Goal: Task Accomplishment & Management: Use online tool/utility

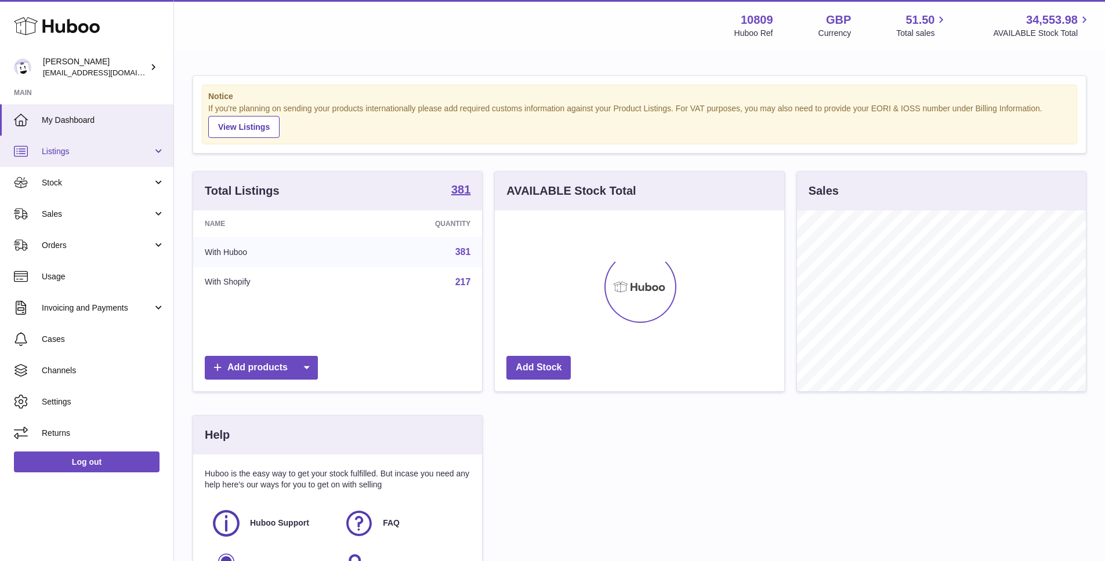
scroll to position [181, 289]
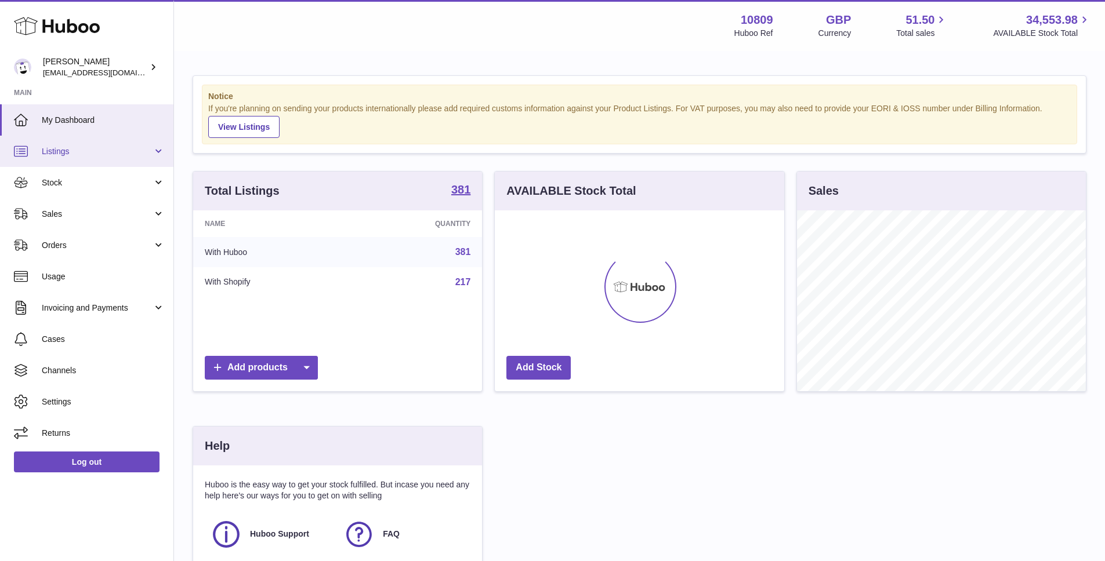
click at [93, 155] on span "Listings" at bounding box center [97, 151] width 111 height 11
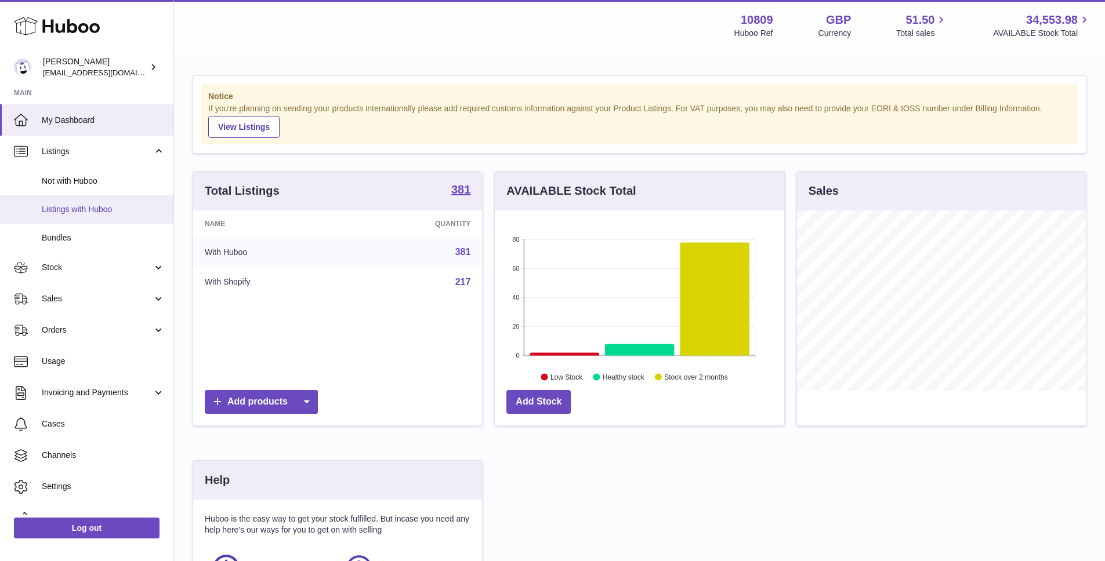
click at [93, 216] on link "Listings with Huboo" at bounding box center [86, 209] width 173 height 28
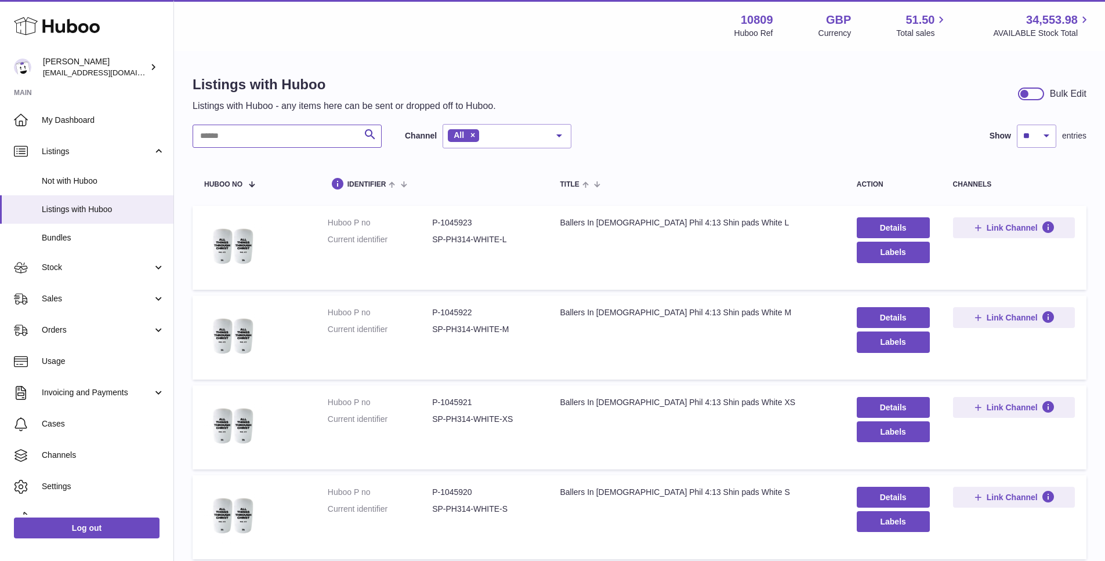
click at [292, 134] on input "text" at bounding box center [287, 136] width 189 height 23
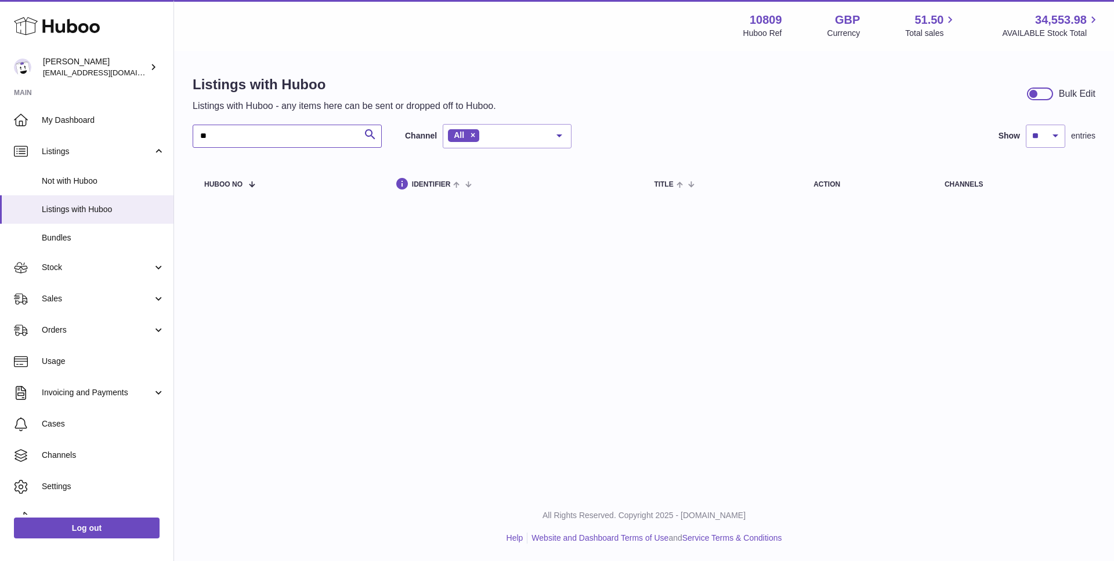
type input "*"
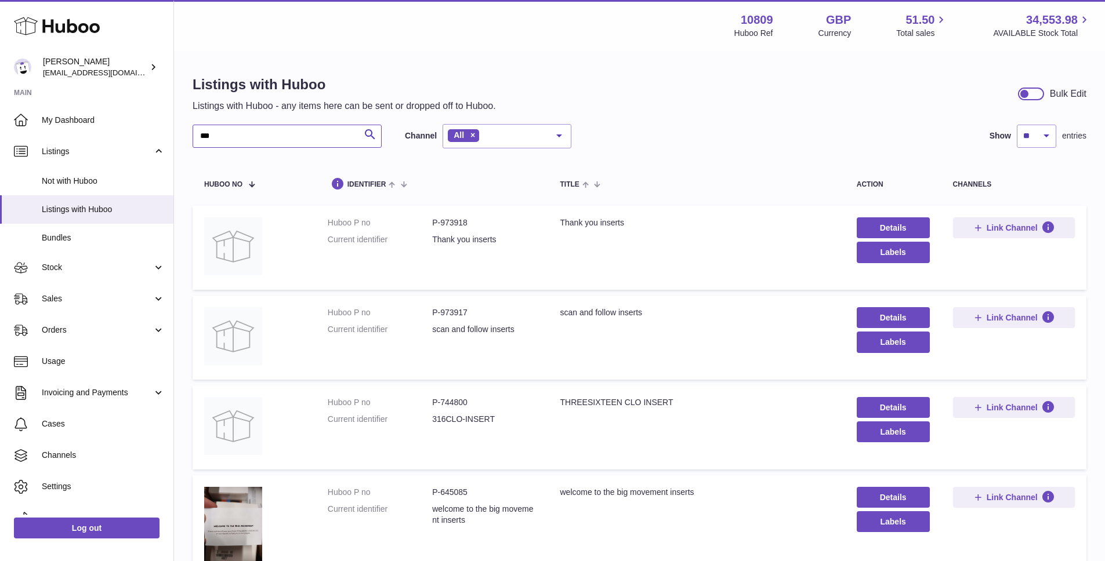
type input "***"
click at [452, 215] on td "Huboo P no P-973918 Current identifier Thank you inserts" at bounding box center [432, 248] width 233 height 84
click at [451, 220] on dd "P-973918" at bounding box center [484, 223] width 104 height 11
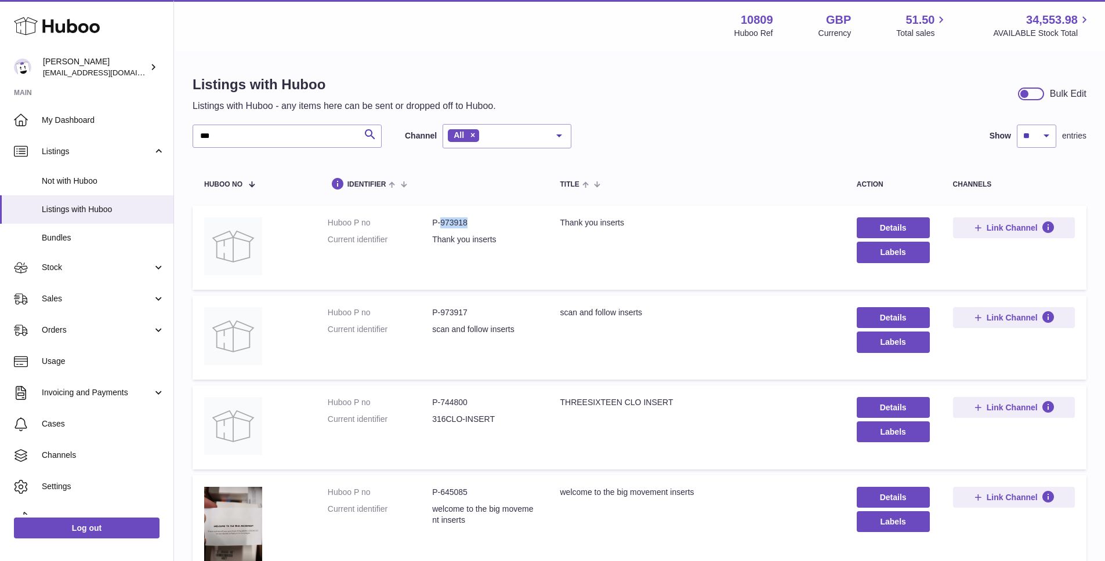
copy dd "973918"
click at [451, 312] on dd "P-973917" at bounding box center [484, 312] width 104 height 11
copy dd "973917"
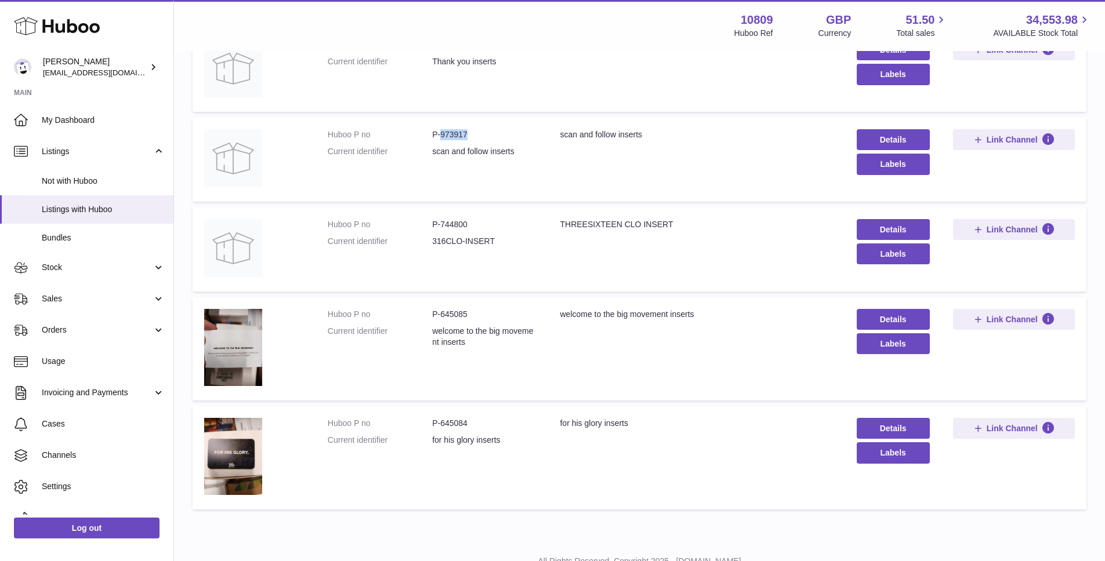
scroll to position [183, 0]
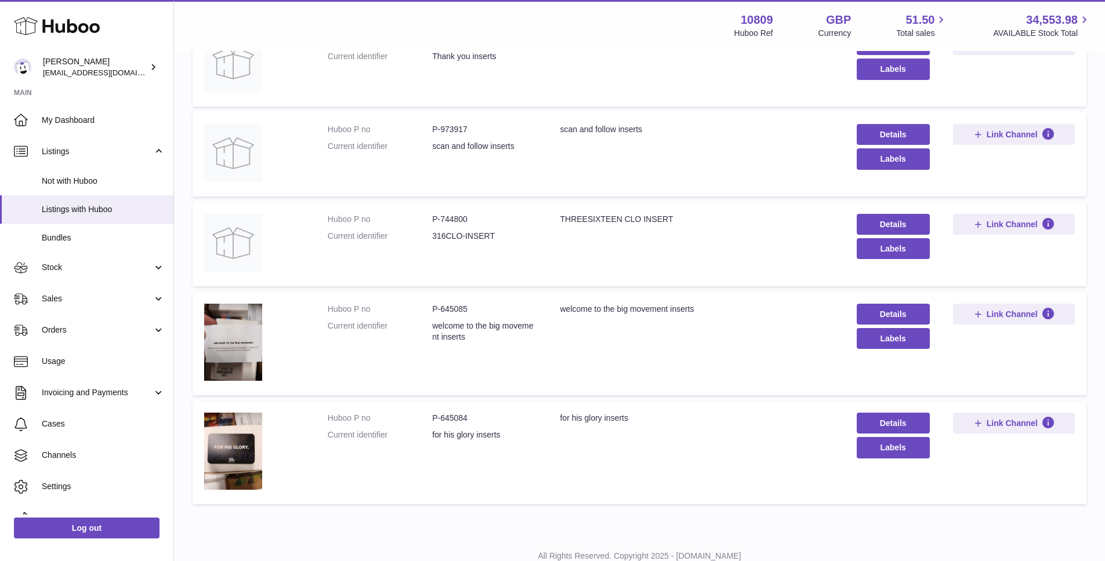
click at [455, 218] on dd "P-744800" at bounding box center [484, 219] width 104 height 11
click at [454, 218] on dd "P-744800" at bounding box center [484, 219] width 104 height 11
copy dd "744800"
click at [447, 307] on dd "P-645085" at bounding box center [484, 309] width 104 height 11
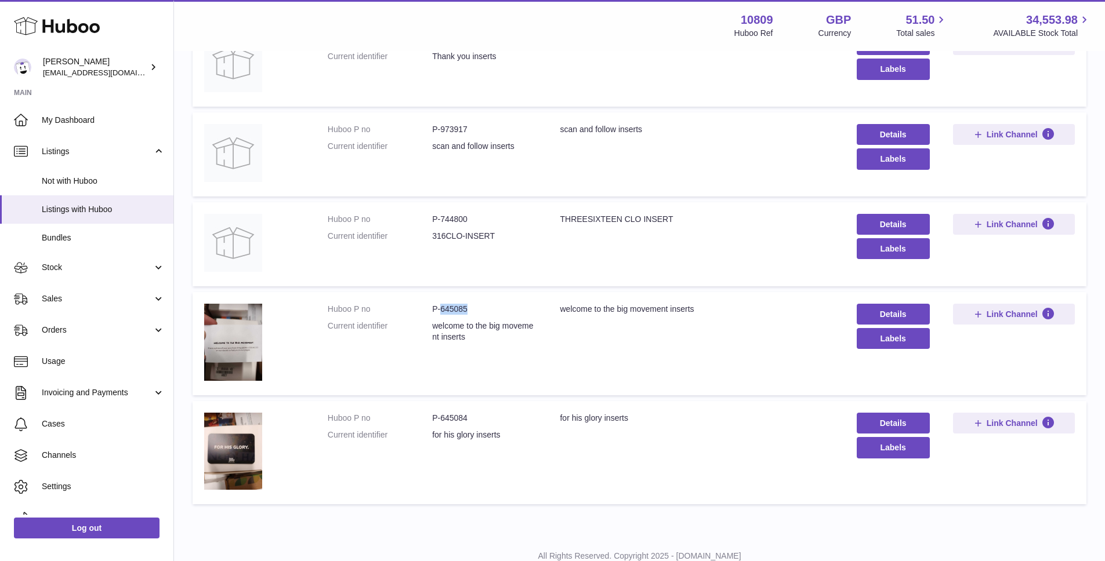
copy dd "645085"
click at [451, 413] on dd "P-645084" at bounding box center [484, 418] width 104 height 11
click at [522, 423] on dd "P-645084" at bounding box center [484, 418] width 104 height 11
click at [452, 419] on dd "P-645084" at bounding box center [484, 418] width 104 height 11
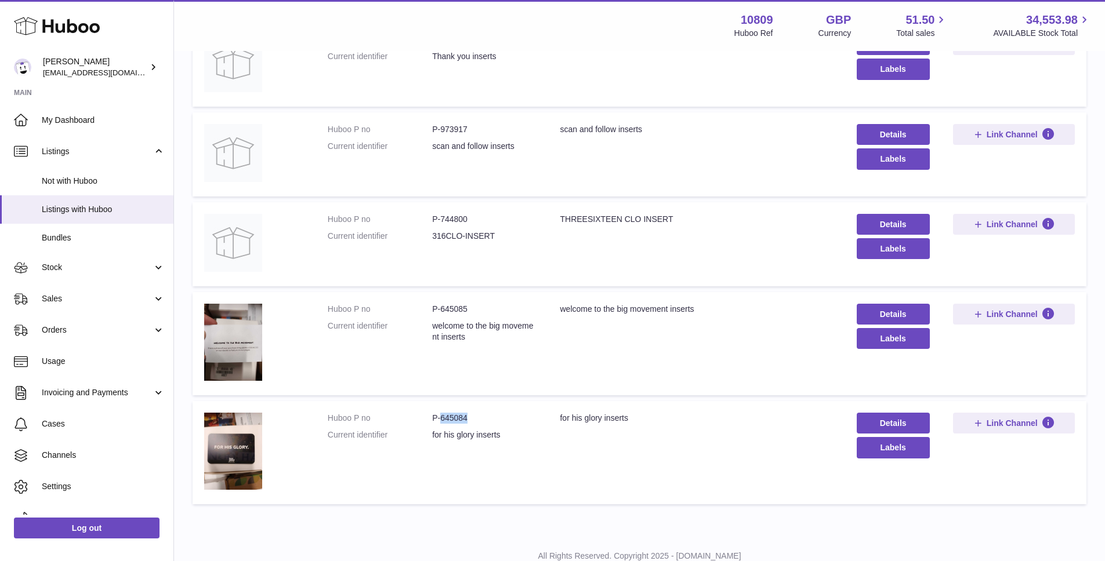
click at [452, 419] on dd "P-645084" at bounding box center [484, 418] width 104 height 11
copy dd "645084"
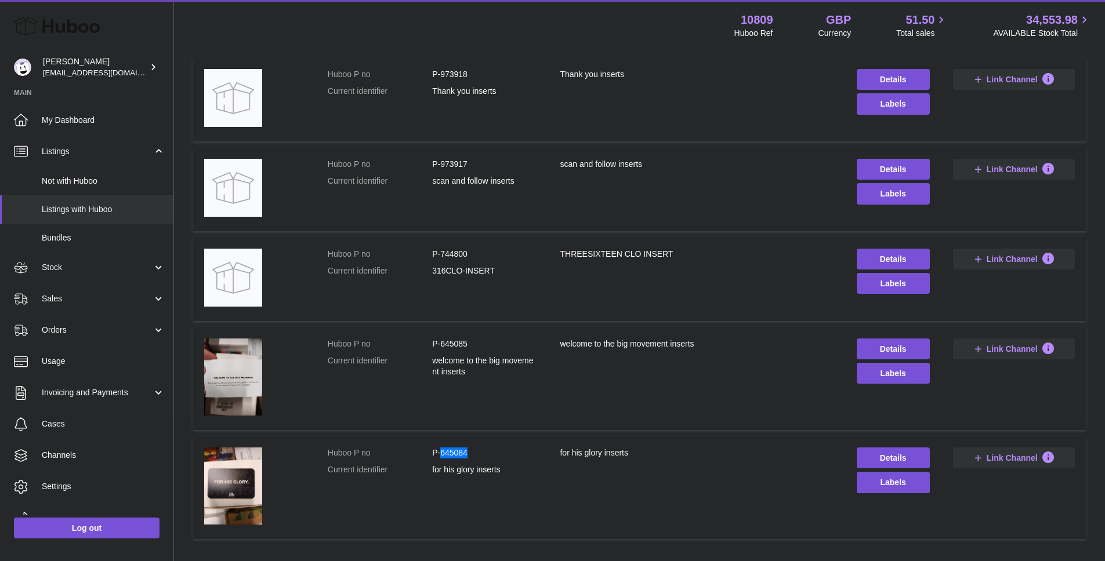
scroll to position [0, 0]
